Goal: Manage account settings

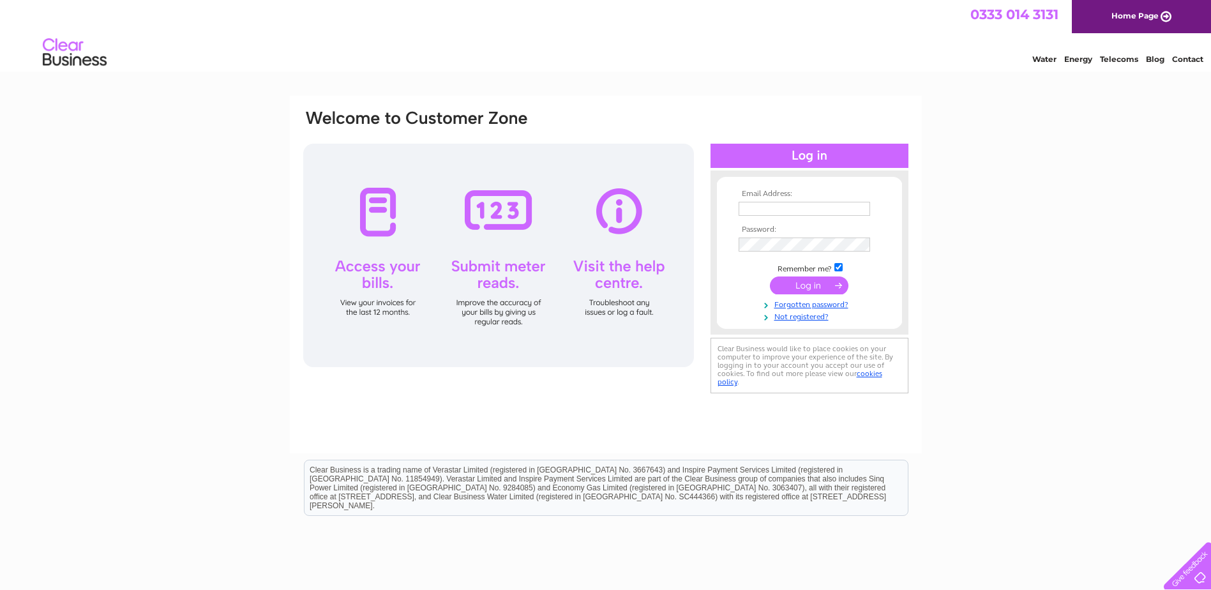
type input "[EMAIL_ADDRESS][PERSON_NAME][DOMAIN_NAME]"
click at [820, 287] on input "submit" at bounding box center [809, 285] width 79 height 18
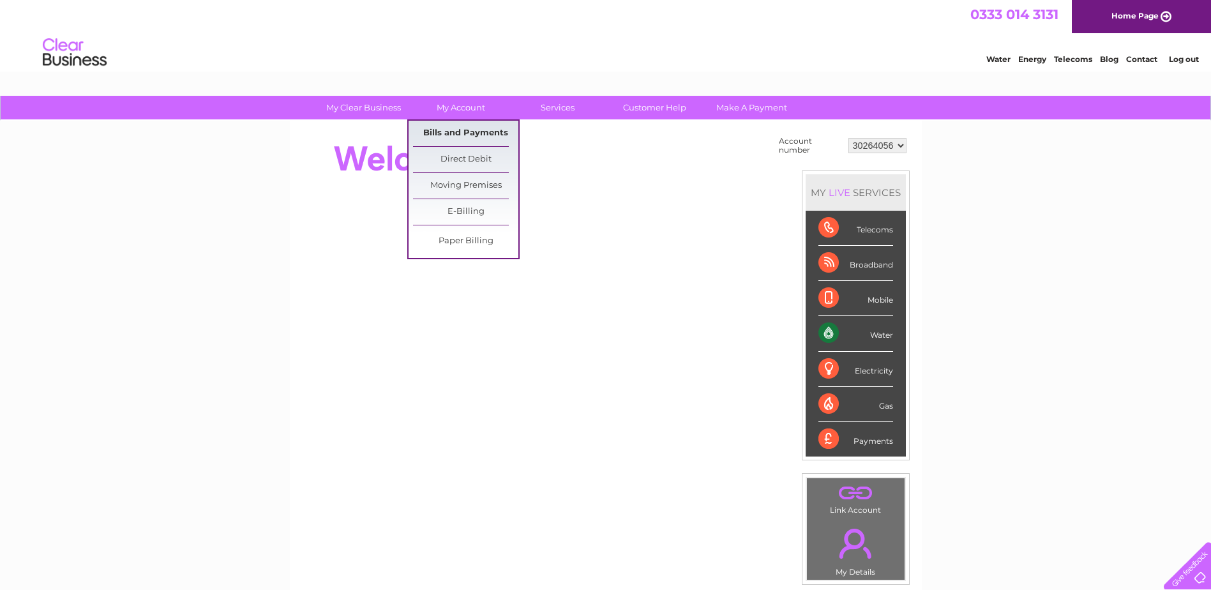
click at [471, 141] on link "Bills and Payments" at bounding box center [465, 134] width 105 height 26
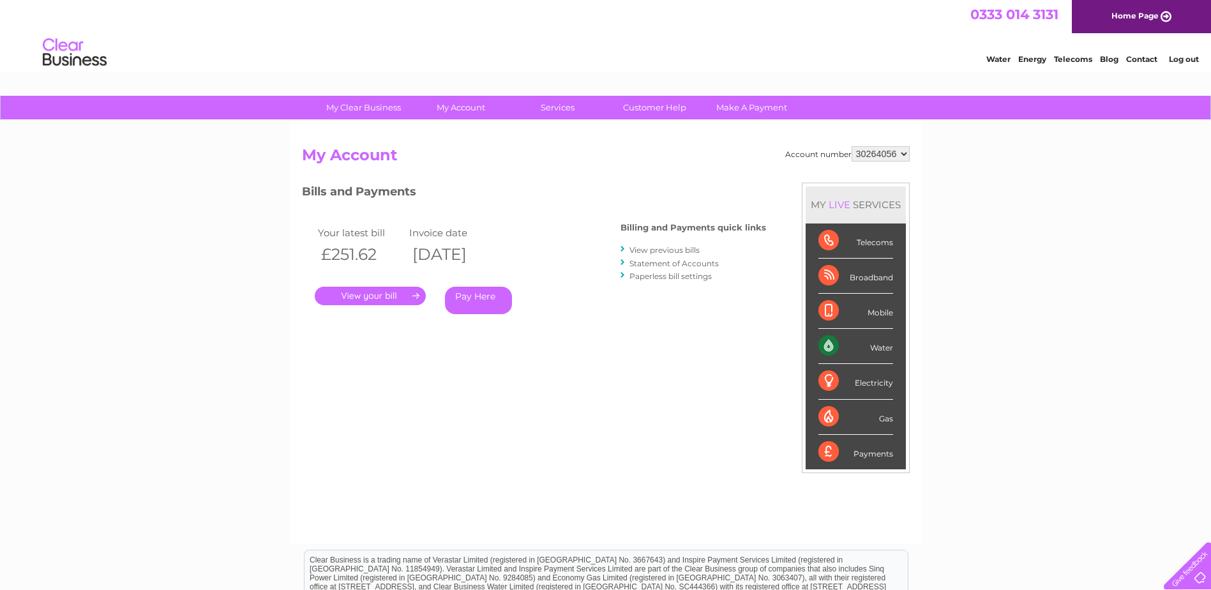
click at [408, 295] on link "." at bounding box center [370, 296] width 111 height 19
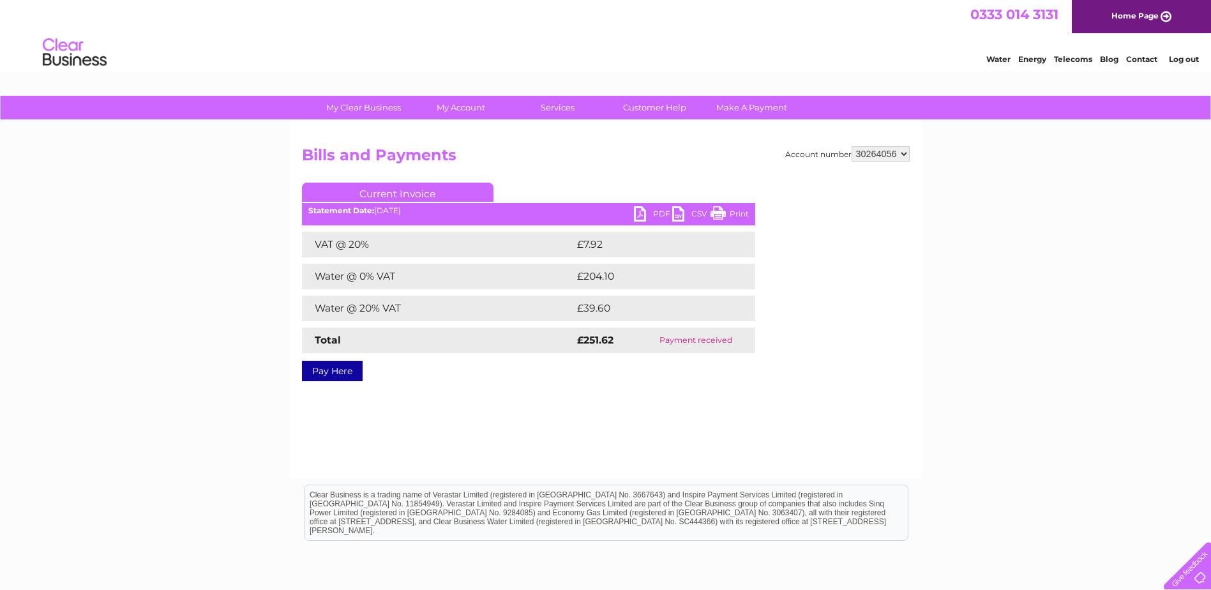
click at [651, 213] on link "PDF" at bounding box center [653, 215] width 38 height 19
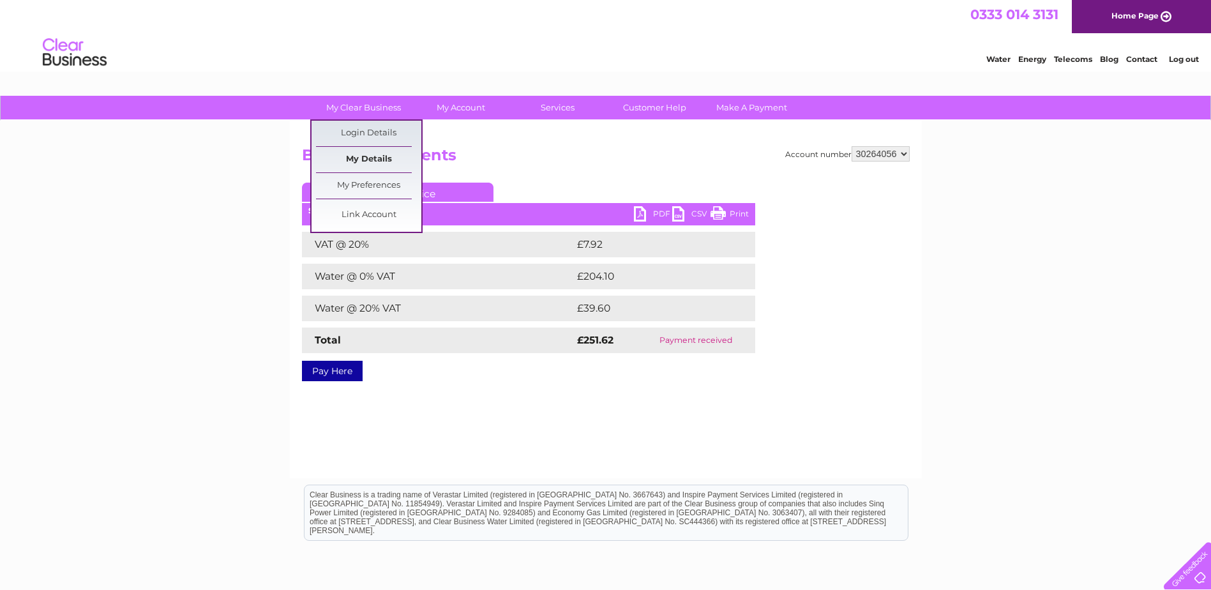
click at [380, 158] on link "My Details" at bounding box center [368, 160] width 105 height 26
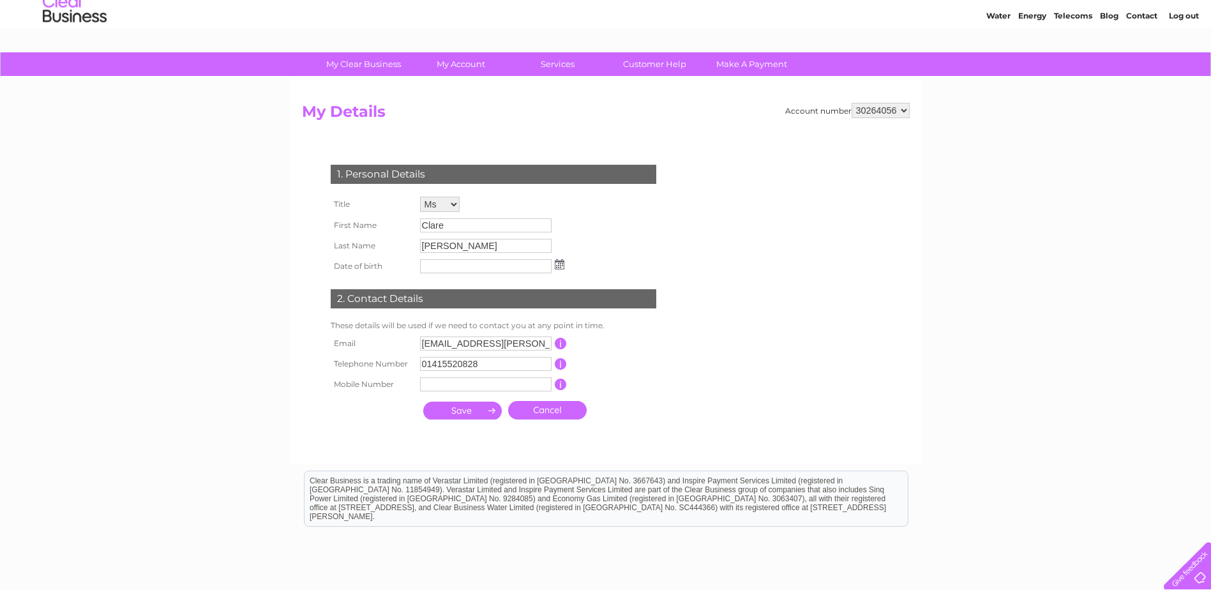
scroll to position [64, 0]
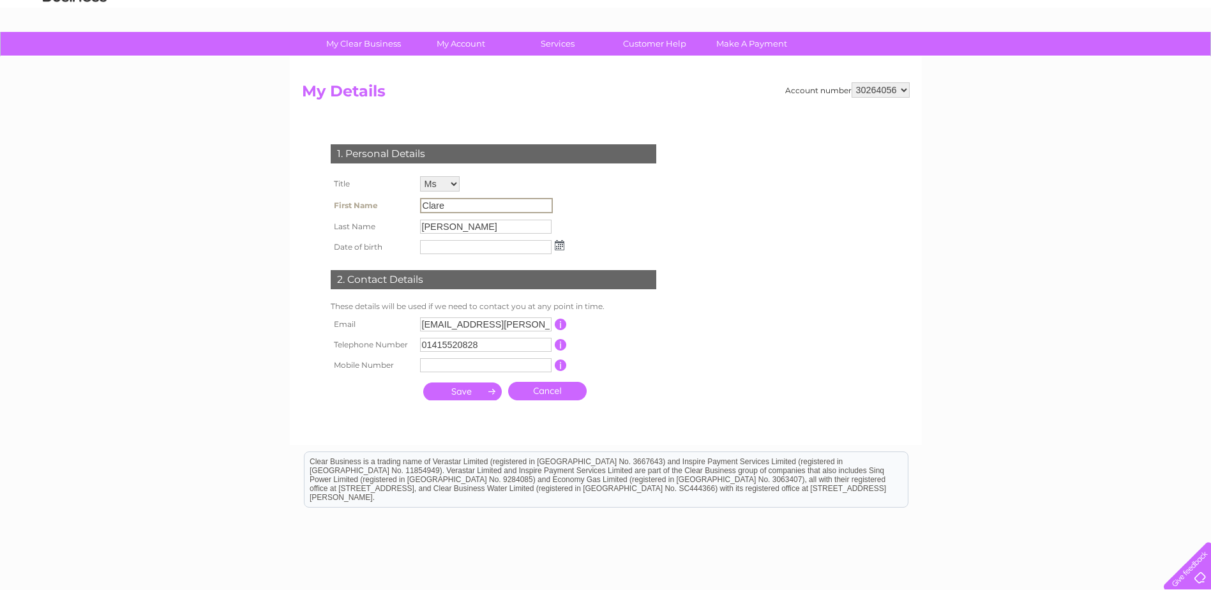
drag, startPoint x: 445, startPoint y: 202, endPoint x: 412, endPoint y: 202, distance: 32.6
click at [412, 202] on tr "First Name [GEOGRAPHIC_DATA]" at bounding box center [448, 206] width 240 height 22
drag, startPoint x: 412, startPoint y: 202, endPoint x: 573, endPoint y: 186, distance: 161.7
click at [573, 186] on div "1. Personal Details Title Mr Mrs Ms Miss Dr Rev Prof Other First Name Clare Las…" at bounding box center [496, 269] width 388 height 275
click at [453, 182] on select "Mr Mrs Ms Miss Dr Rev Prof Other" at bounding box center [440, 183] width 40 height 15
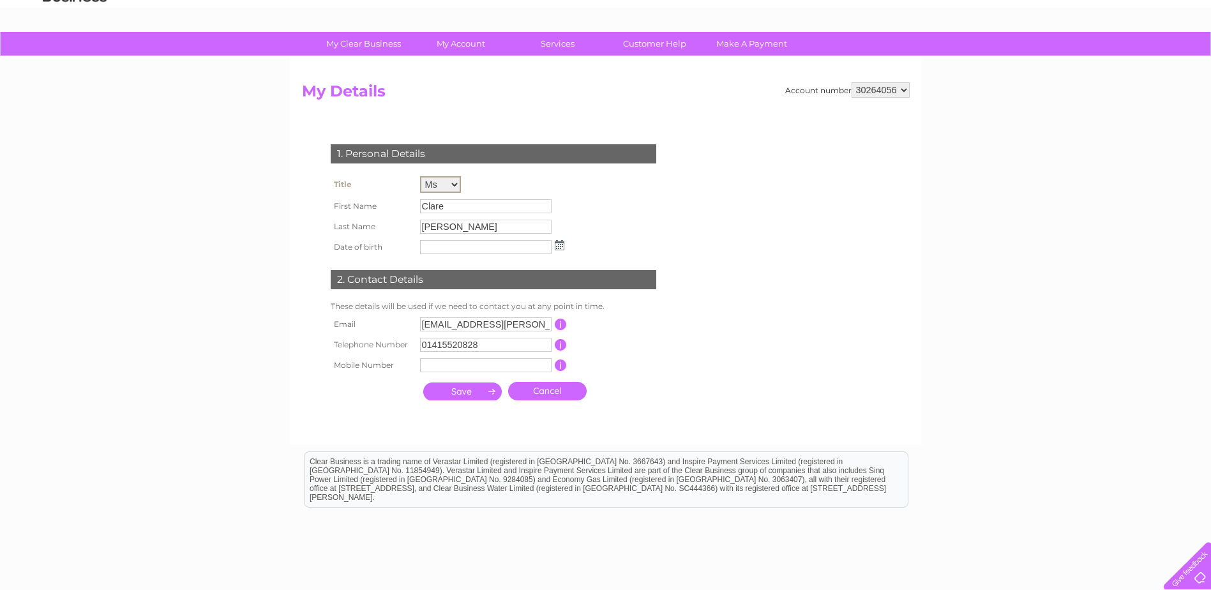
select select "Mrs"
click at [420, 176] on select "Mr Mrs Ms Miss Dr Rev Prof Other" at bounding box center [440, 184] width 41 height 17
click at [482, 183] on td "Mr Mrs Ms Miss Dr Rev Prof Other" at bounding box center [492, 184] width 151 height 23
click at [457, 213] on td "Clare" at bounding box center [492, 205] width 151 height 20
drag, startPoint x: 456, startPoint y: 208, endPoint x: 401, endPoint y: 204, distance: 55.0
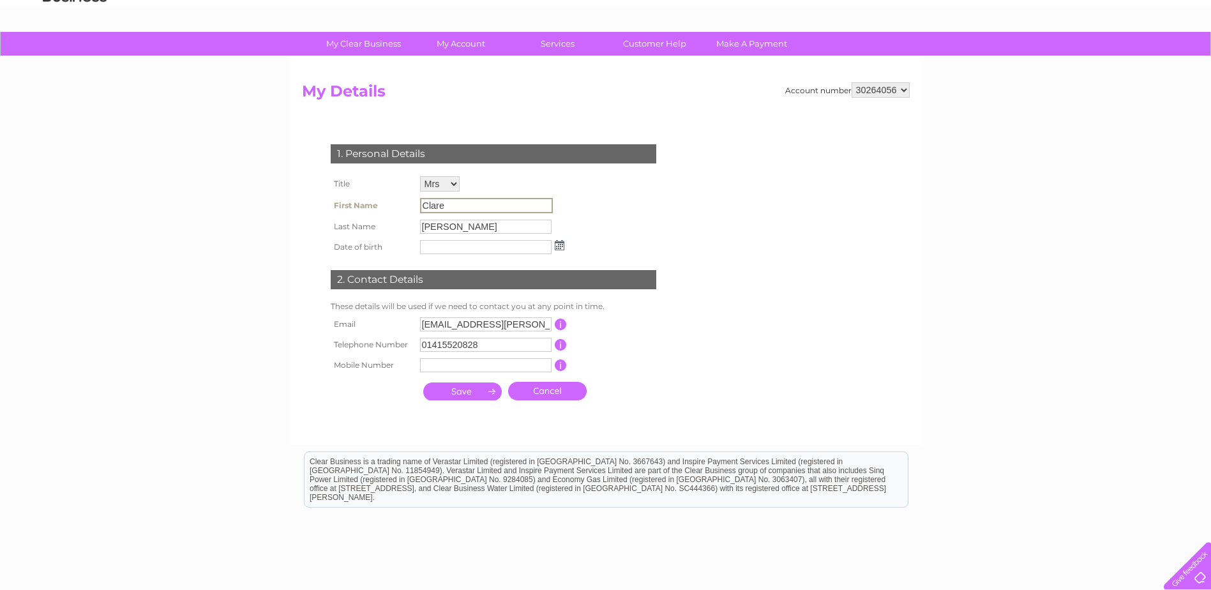
click at [401, 204] on tr "First Name [GEOGRAPHIC_DATA]" at bounding box center [448, 206] width 240 height 22
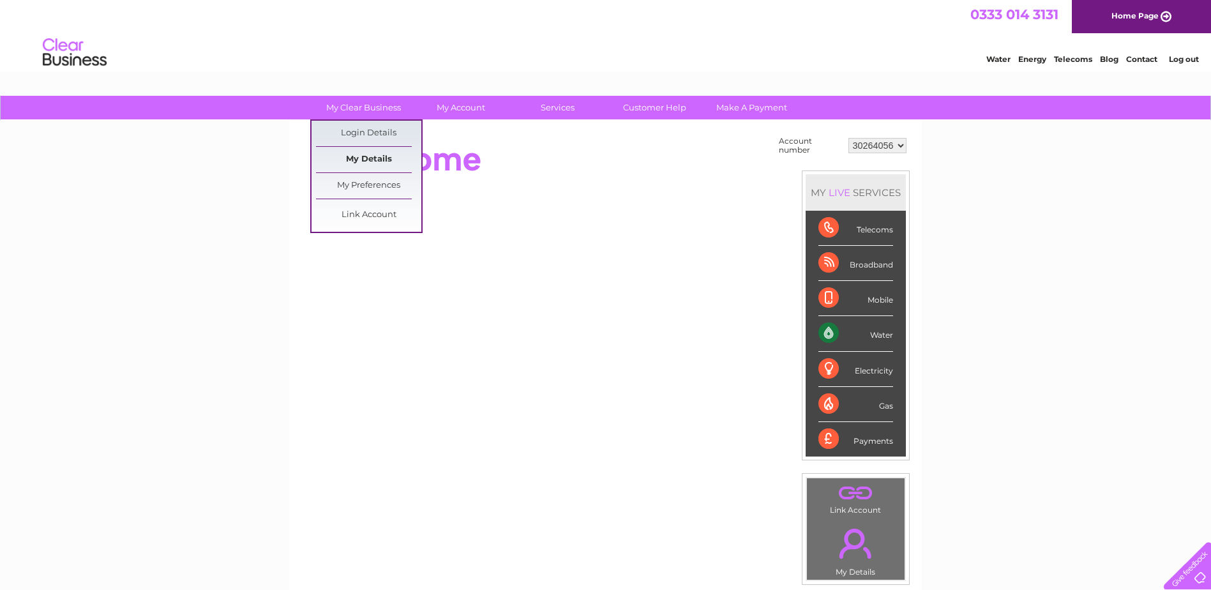
click at [350, 166] on link "My Details" at bounding box center [368, 160] width 105 height 26
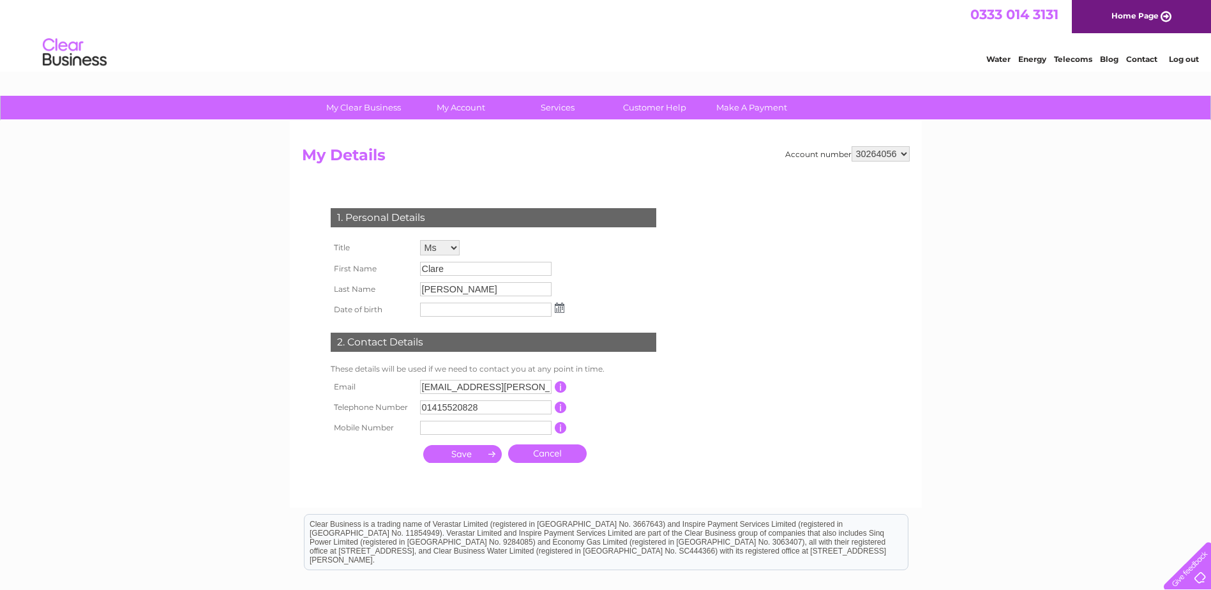
click at [443, 248] on select "Mr Mrs Ms Miss Dr Rev Prof Other" at bounding box center [440, 247] width 40 height 15
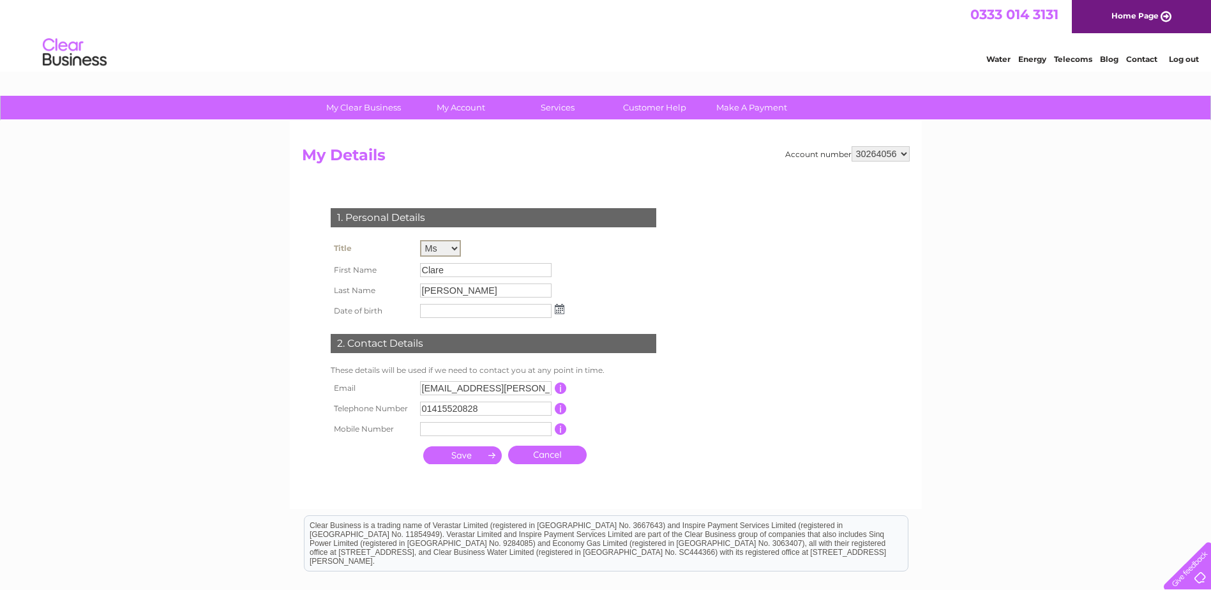
select select "Mrs"
click at [420, 240] on select "Mr Mrs Ms Miss Dr Rev Prof Other" at bounding box center [440, 248] width 41 height 17
click at [449, 275] on input "Clare" at bounding box center [486, 270] width 132 height 14
drag, startPoint x: 449, startPoint y: 270, endPoint x: 412, endPoint y: 267, distance: 37.8
click at [412, 267] on tr "First Name Clare" at bounding box center [448, 270] width 240 height 22
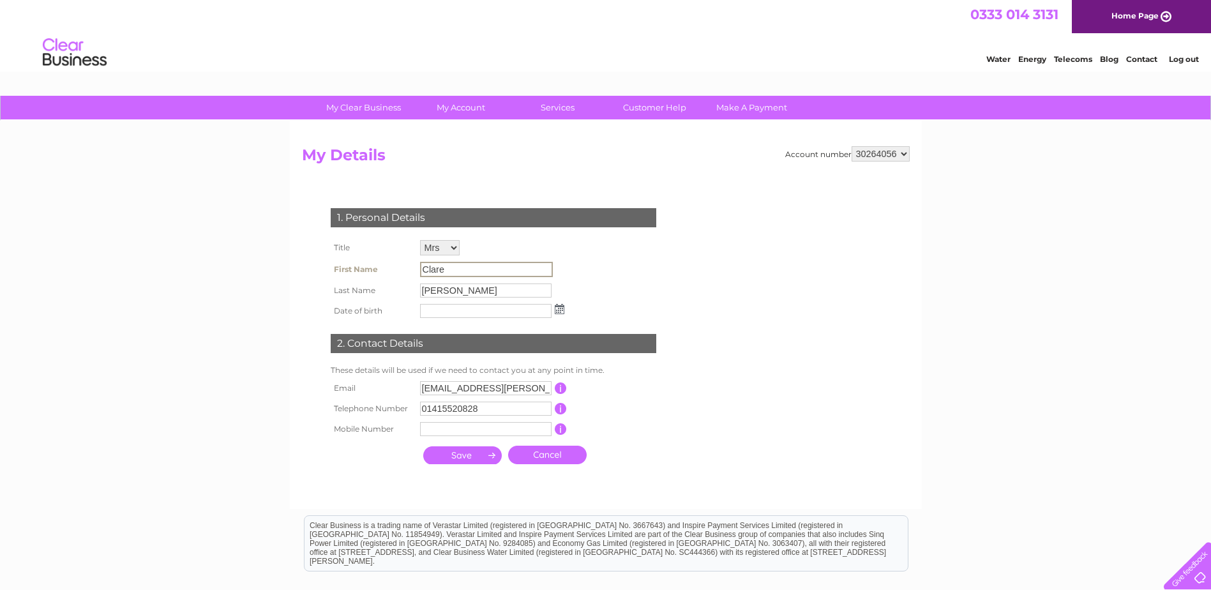
drag, startPoint x: 412, startPoint y: 267, endPoint x: 390, endPoint y: 238, distance: 36.5
click at [359, 231] on td "1. Personal Details" at bounding box center [494, 215] width 332 height 41
click at [453, 265] on input "Clare" at bounding box center [486, 269] width 133 height 15
click at [449, 267] on input "Clare" at bounding box center [486, 269] width 133 height 15
drag, startPoint x: 448, startPoint y: 268, endPoint x: 384, endPoint y: 260, distance: 64.4
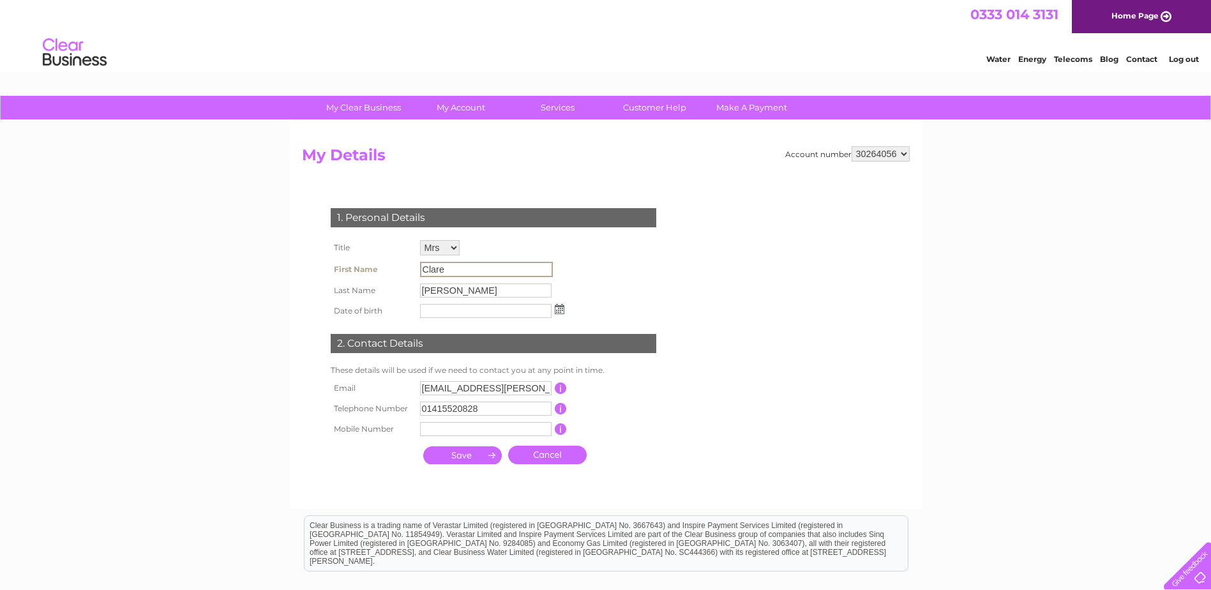
click at [384, 260] on tr "First Name [GEOGRAPHIC_DATA]" at bounding box center [448, 270] width 240 height 22
click at [646, 239] on div "1. Personal Details Title Mr Mrs Ms Miss Dr Rev Prof Other First Name [GEOGRAPH…" at bounding box center [496, 332] width 388 height 275
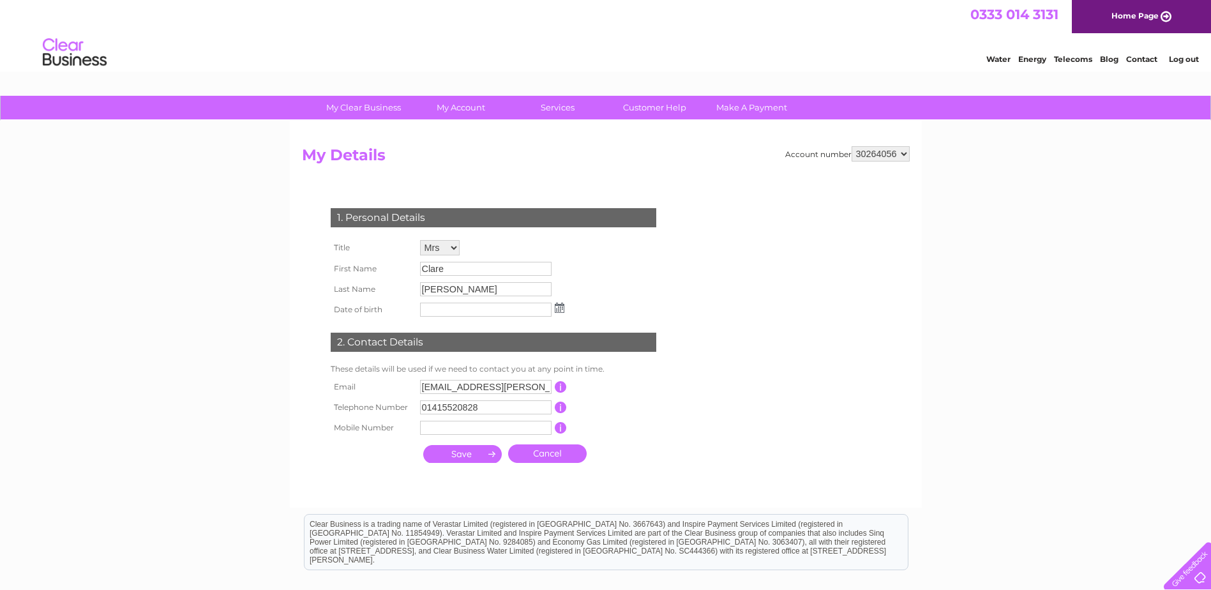
drag, startPoint x: 622, startPoint y: 243, endPoint x: 602, endPoint y: 250, distance: 21.6
click at [623, 242] on div "1. Personal Details Title Mr Mrs Ms Miss Dr Rev Prof Other First Name [GEOGRAPH…" at bounding box center [496, 332] width 388 height 274
click at [499, 291] on input "[PERSON_NAME]" at bounding box center [486, 289] width 132 height 14
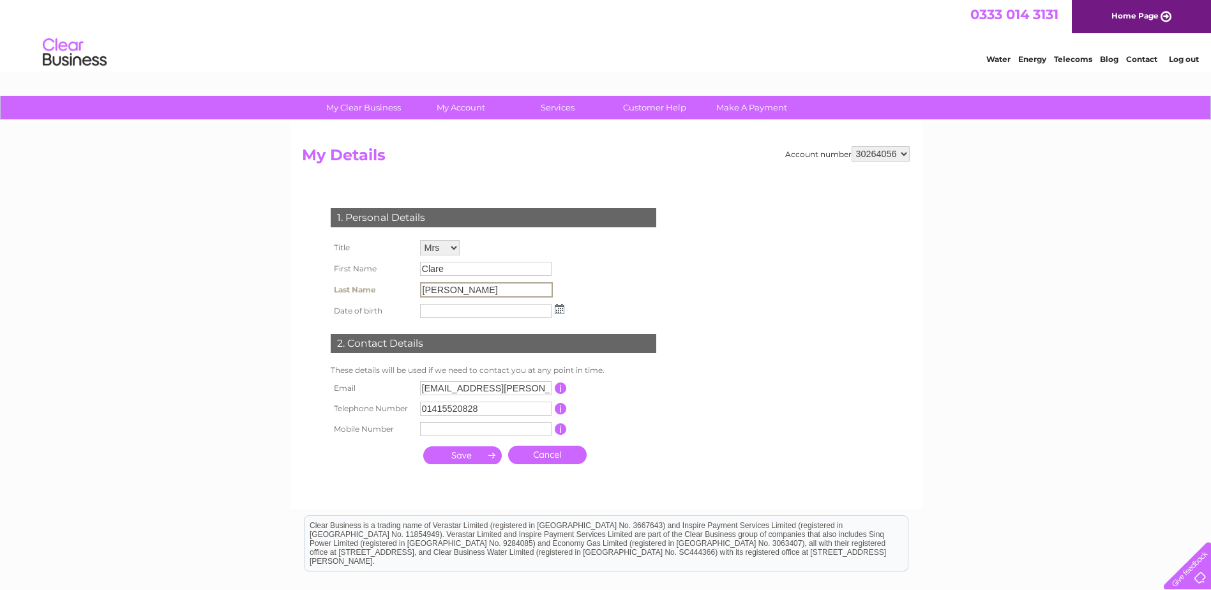
drag, startPoint x: 456, startPoint y: 290, endPoint x: 378, endPoint y: 285, distance: 78.1
click at [378, 285] on tr "Last Name [PERSON_NAME]" at bounding box center [448, 290] width 240 height 22
click at [626, 227] on div "1. Personal Details" at bounding box center [494, 217] width 326 height 19
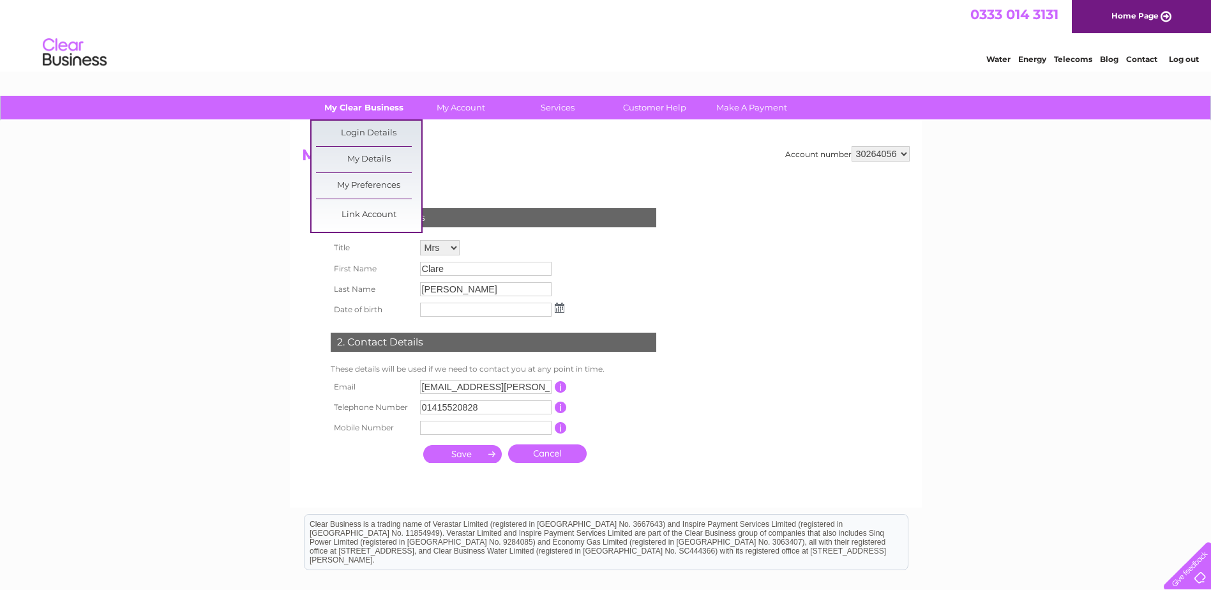
click at [345, 112] on link "My Clear Business" at bounding box center [363, 108] width 105 height 24
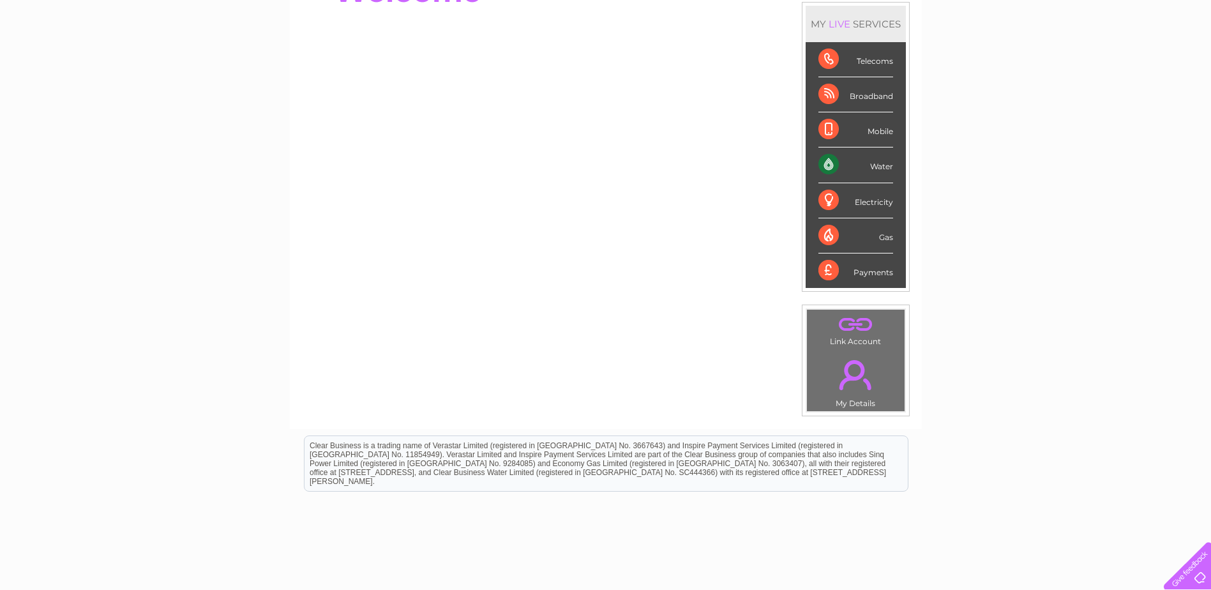
scroll to position [192, 0]
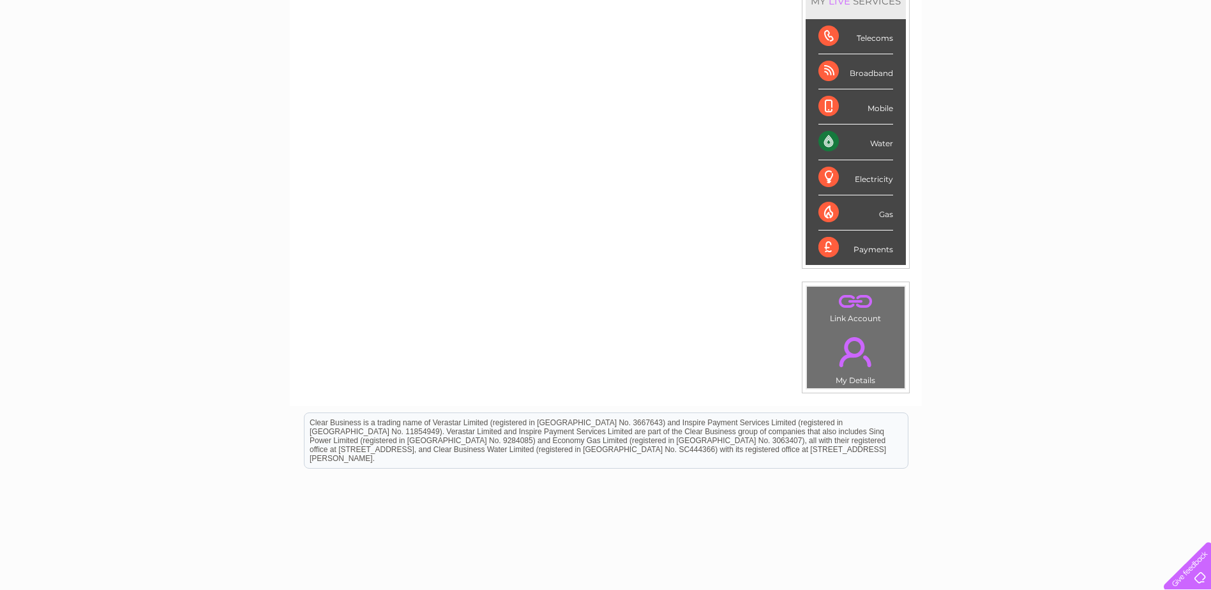
click at [853, 350] on link "." at bounding box center [855, 351] width 91 height 45
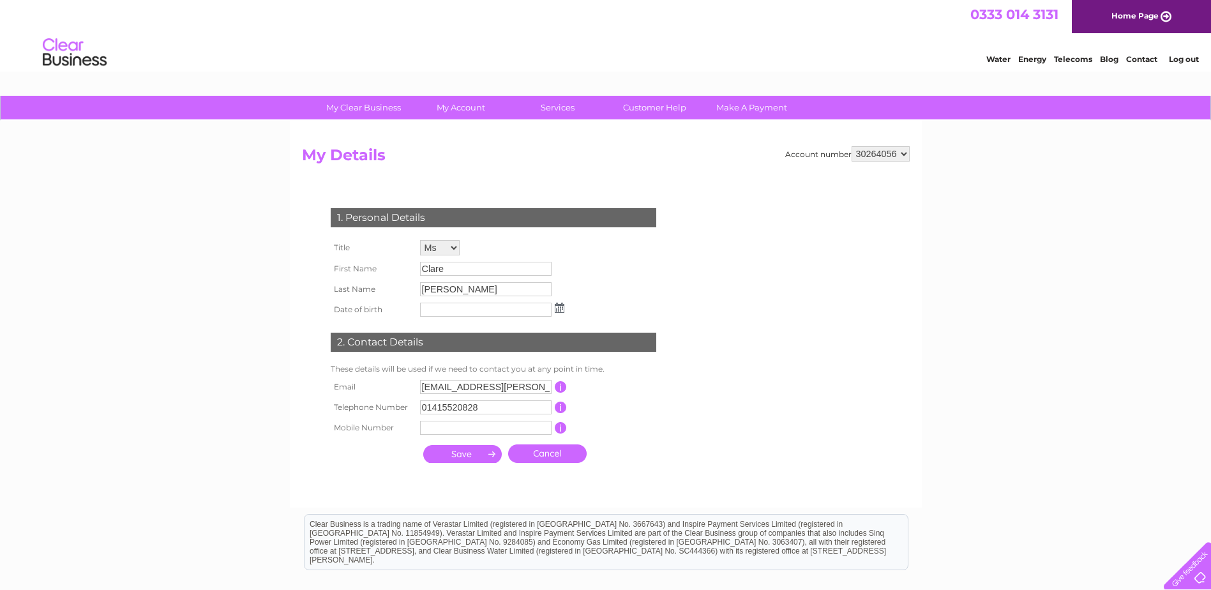
click at [559, 384] on input "button" at bounding box center [561, 386] width 12 height 11
drag, startPoint x: 475, startPoint y: 388, endPoint x: 391, endPoint y: 379, distance: 84.1
click at [391, 379] on tr "Email [PERSON_NAME][EMAIL_ADDRESS][PERSON_NAME][DOMAIN_NAME] This should be a v…" at bounding box center [499, 388] width 343 height 22
type input "[EMAIL_ADDRESS][DOMAIN_NAME]"
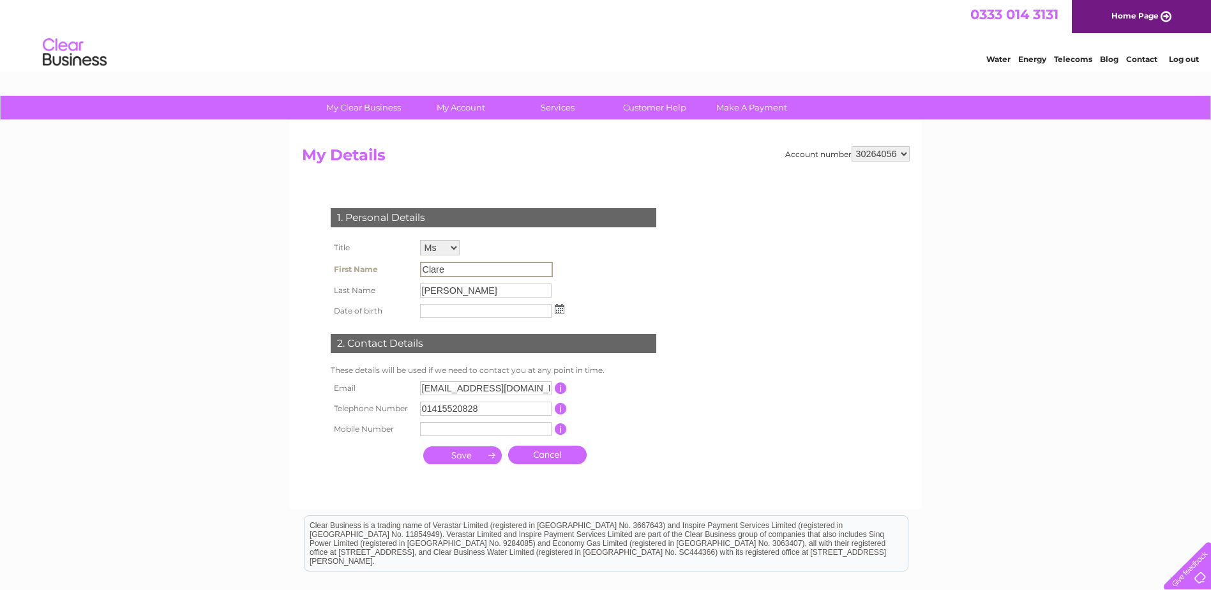
drag, startPoint x: 455, startPoint y: 266, endPoint x: 414, endPoint y: 267, distance: 40.9
click at [414, 267] on tr "First Name [GEOGRAPHIC_DATA]" at bounding box center [448, 270] width 240 height 22
drag, startPoint x: 469, startPoint y: 291, endPoint x: 410, endPoint y: 293, distance: 58.1
click at [410, 293] on tr "Last Name [PERSON_NAME]" at bounding box center [448, 290] width 240 height 22
click at [641, 280] on div "1. Personal Details Title Mr Mrs Ms Miss Dr Rev Prof Other First Name Clare Las…" at bounding box center [496, 332] width 388 height 275
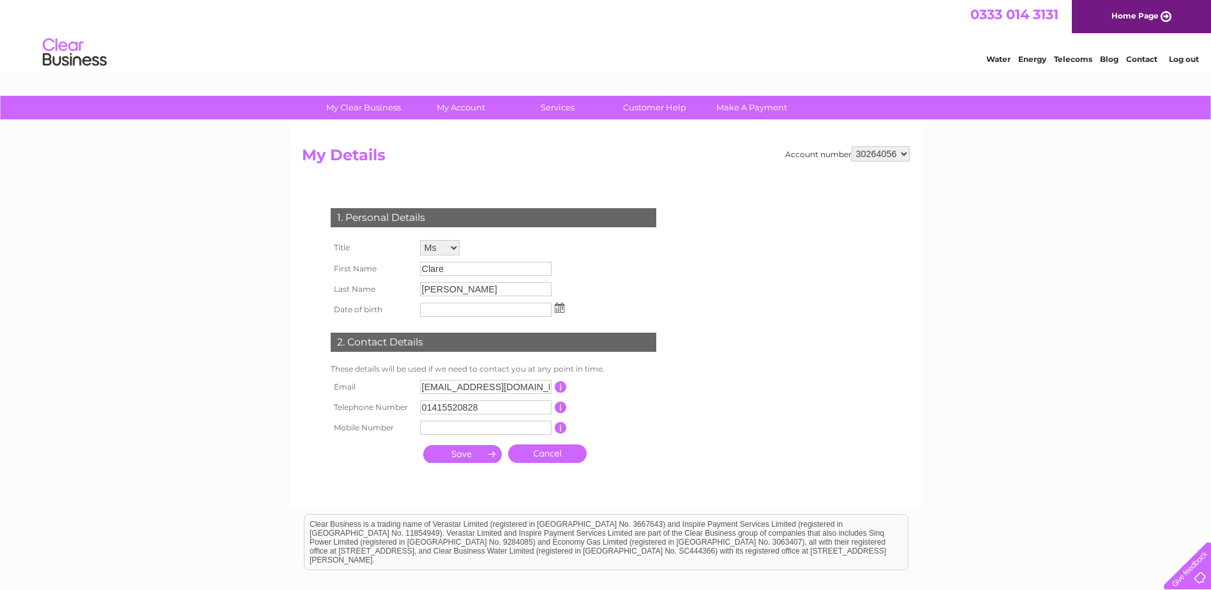
click at [568, 456] on link "Cancel" at bounding box center [547, 453] width 79 height 19
